Goal: Task Accomplishment & Management: Manage account settings

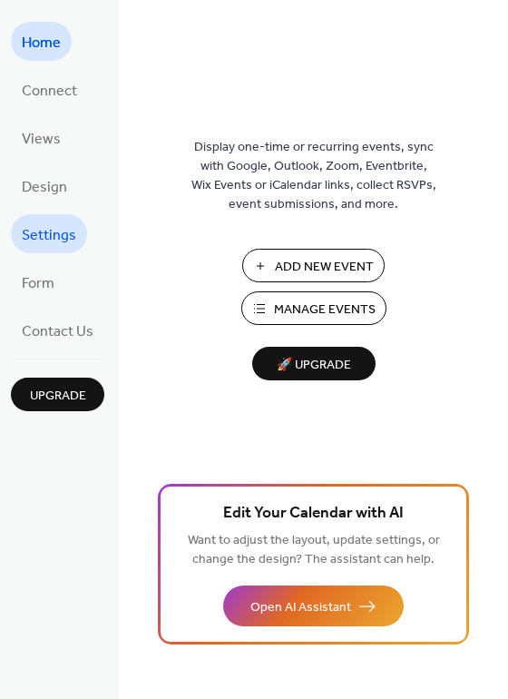
click at [54, 226] on span "Settings" at bounding box center [49, 235] width 54 height 28
click at [45, 230] on span "Settings" at bounding box center [49, 235] width 54 height 28
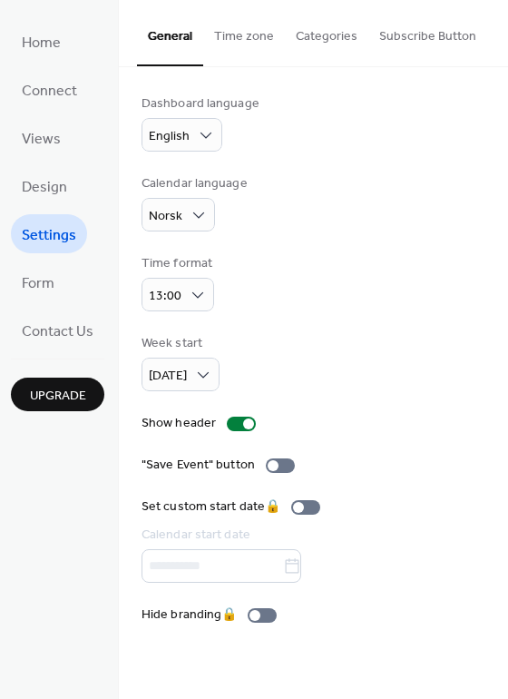
click at [249, 33] on button "Time zone" at bounding box center [244, 32] width 82 height 64
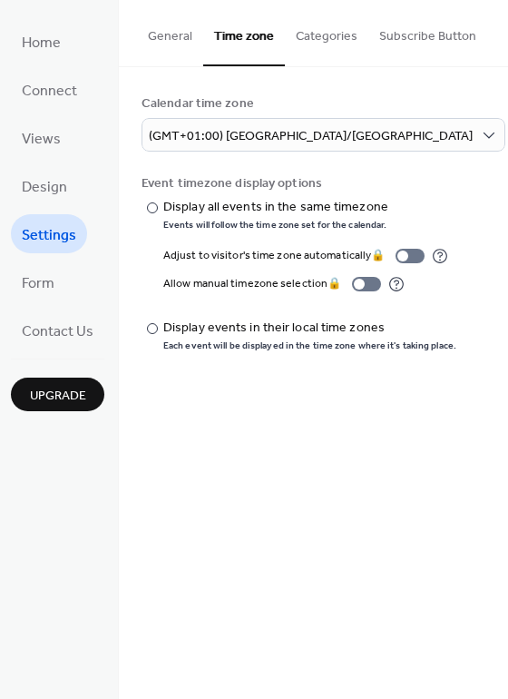
click at [326, 30] on button "Categories" at bounding box center [327, 32] width 84 height 64
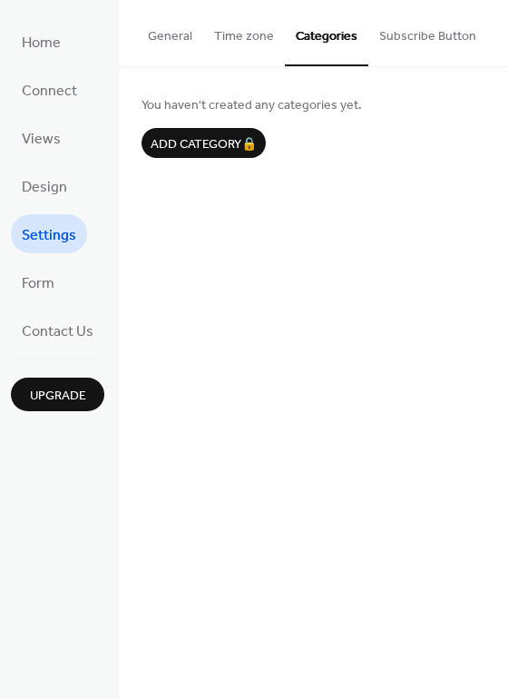
click at [177, 43] on button "General" at bounding box center [170, 32] width 66 height 64
